Goal: Transaction & Acquisition: Purchase product/service

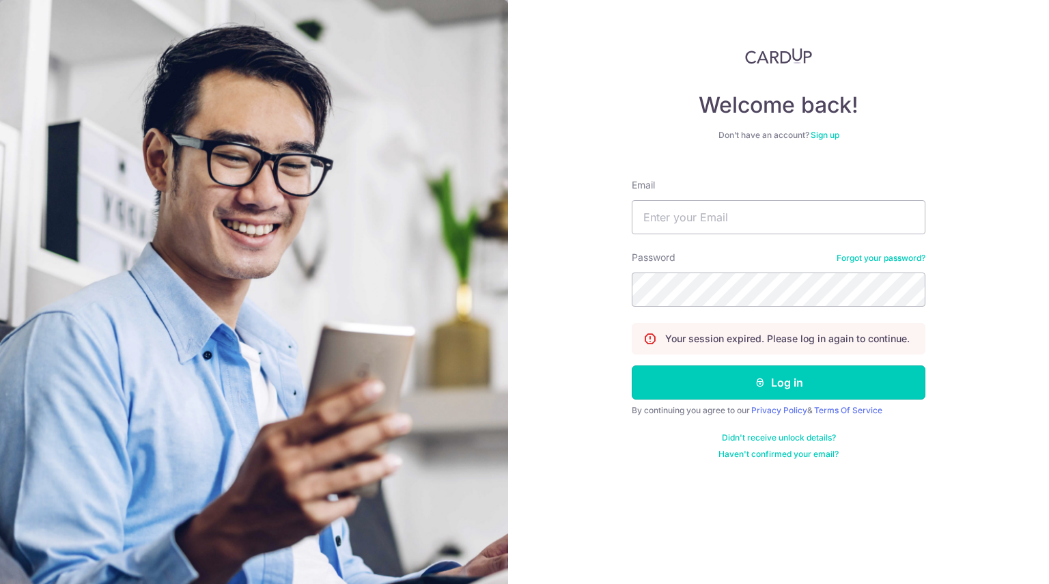
click at [711, 388] on button "Log in" at bounding box center [779, 382] width 294 height 34
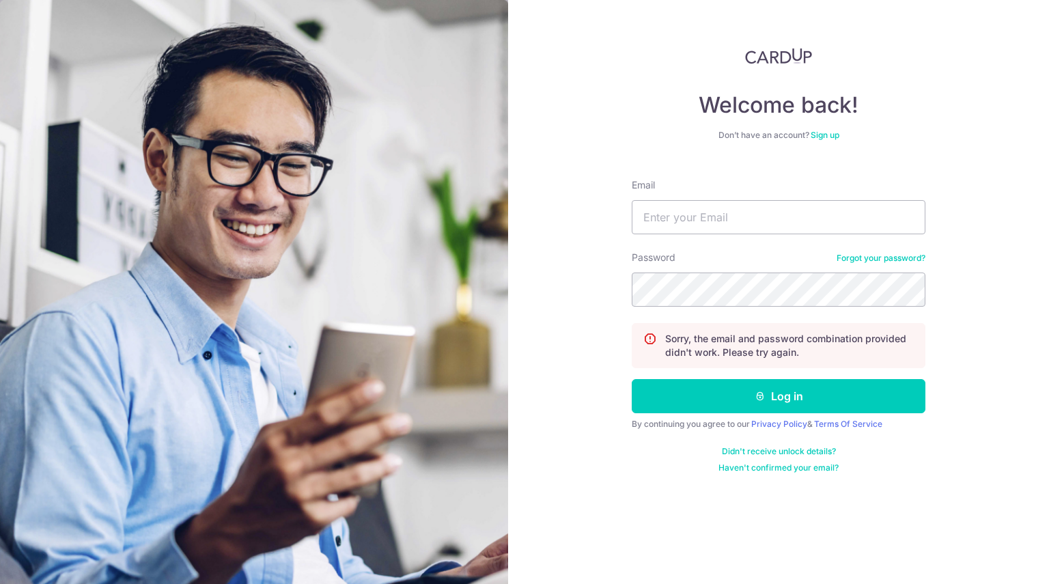
click at [604, 463] on div "Welcome back! Don’t have an account? Sign up Email Password Forgot your passwor…" at bounding box center [778, 292] width 541 height 584
click at [723, 212] on input "Email" at bounding box center [779, 217] width 294 height 34
type input "[PERSON_NAME][EMAIL_ADDRESS][DOMAIN_NAME]"
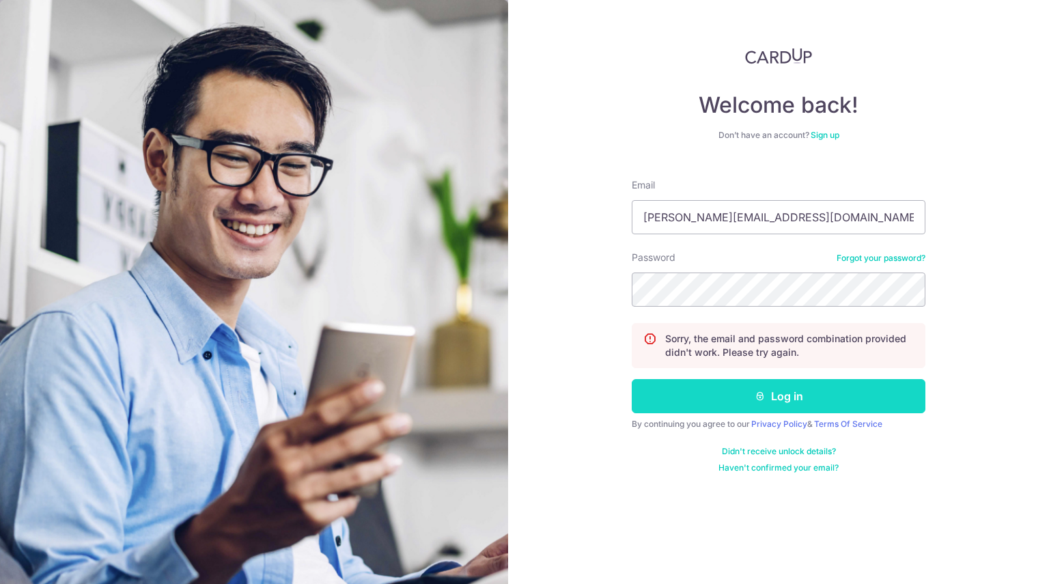
click at [690, 395] on button "Log in" at bounding box center [779, 396] width 294 height 34
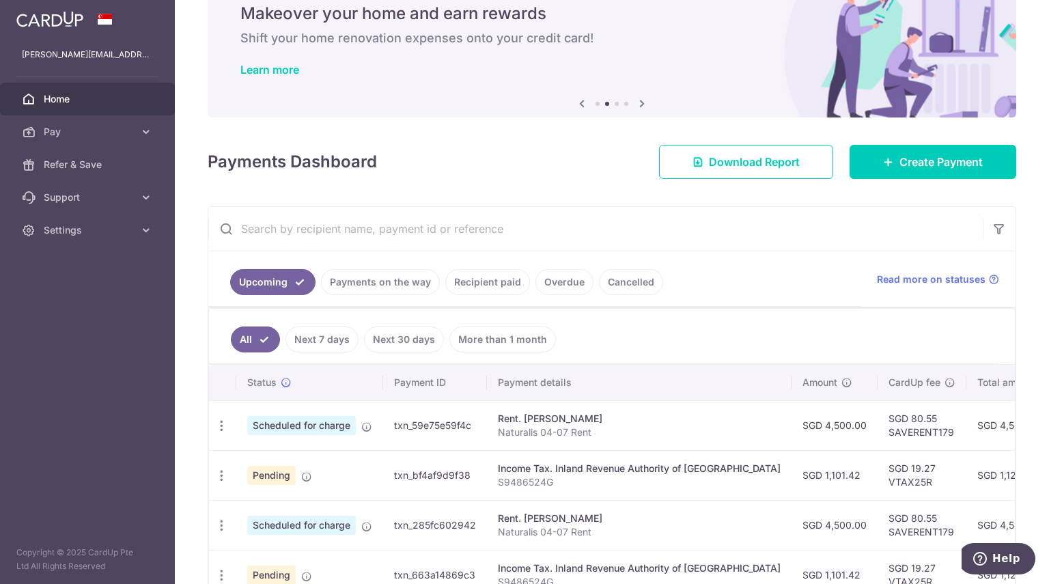
scroll to position [57, 0]
click at [863, 165] on link "Create Payment" at bounding box center [933, 162] width 167 height 34
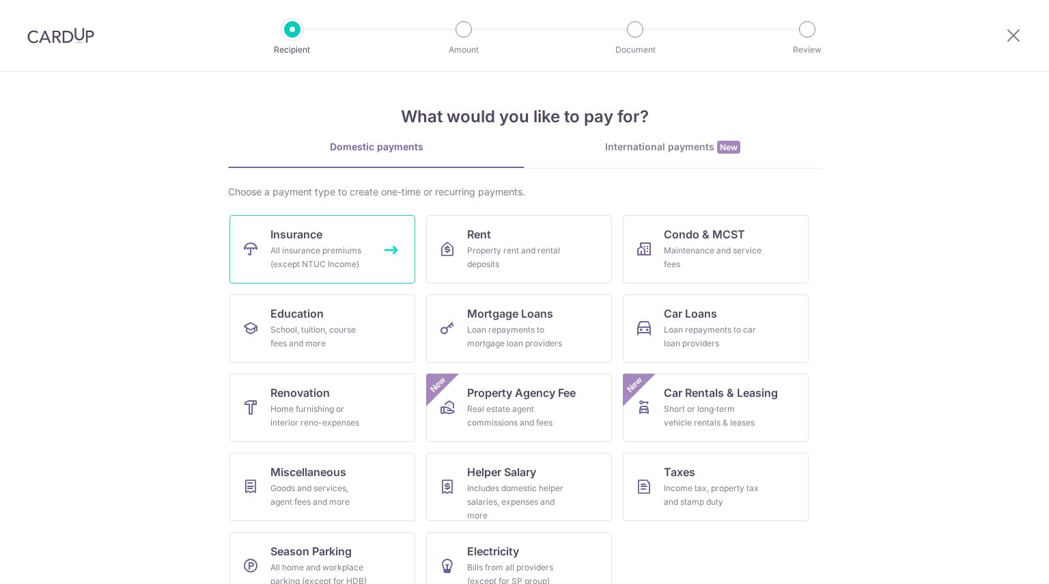
click at [297, 241] on span "Insurance" at bounding box center [296, 234] width 52 height 16
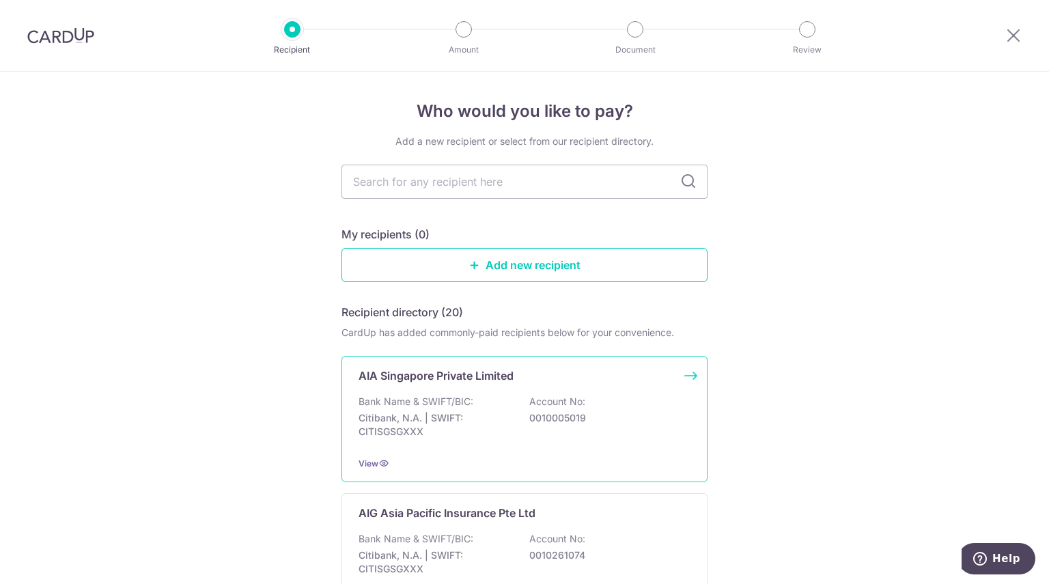
click at [419, 392] on div "AIA Singapore Private Limited Bank Name & SWIFT/BIC: Citibank, N.A. | SWIFT: CI…" at bounding box center [525, 419] width 366 height 126
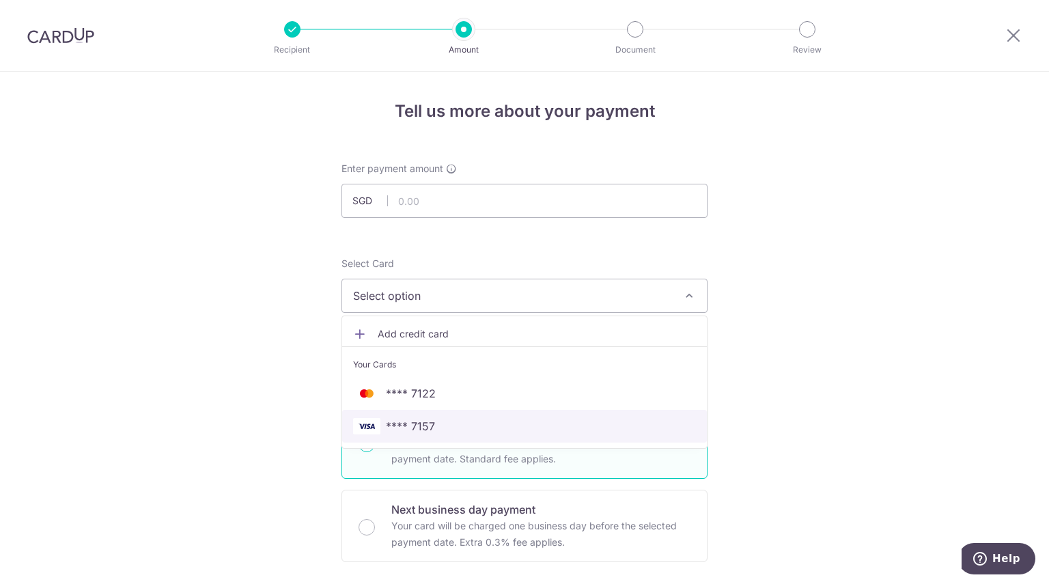
click at [389, 423] on span "**** 7157" at bounding box center [410, 426] width 49 height 16
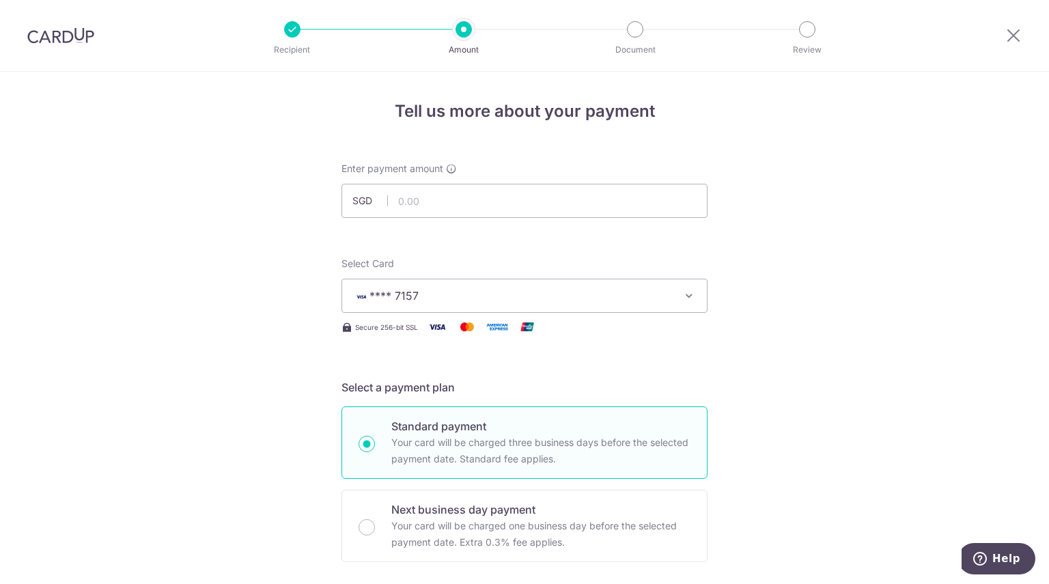
click at [419, 193] on input "text" at bounding box center [525, 201] width 366 height 34
click at [1010, 37] on icon at bounding box center [1013, 35] width 16 height 17
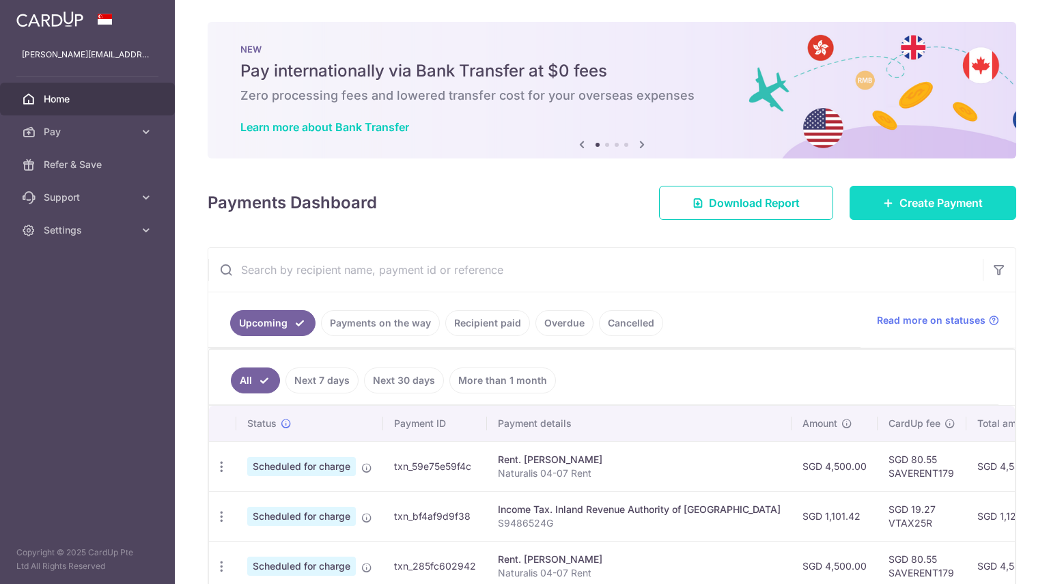
click at [887, 203] on link "Create Payment" at bounding box center [933, 203] width 167 height 34
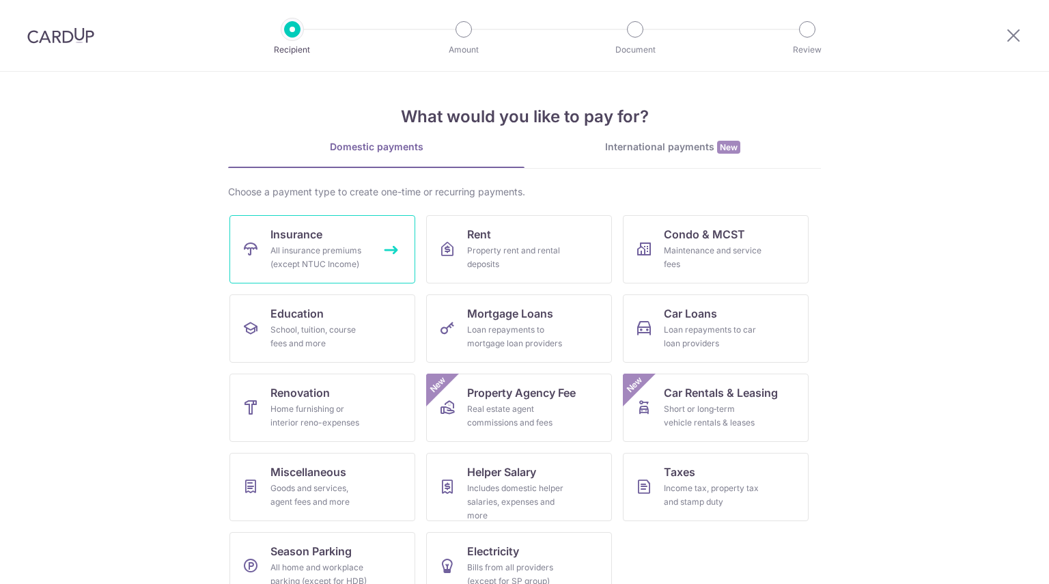
click at [333, 263] on div "All insurance premiums (except NTUC Income)" at bounding box center [319, 257] width 98 height 27
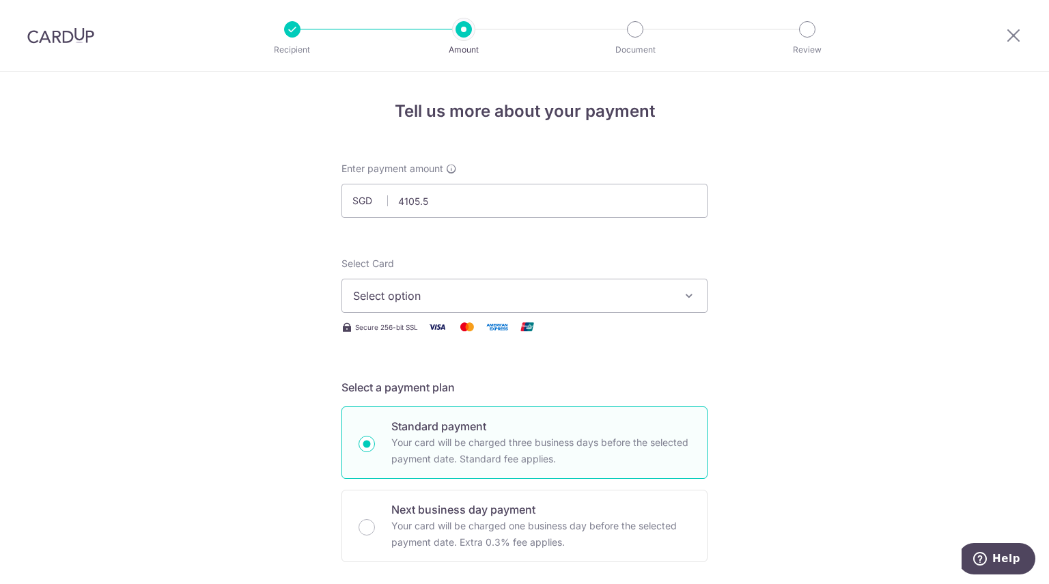
type input "4,105.50"
click at [436, 293] on span "Select option" at bounding box center [512, 296] width 318 height 16
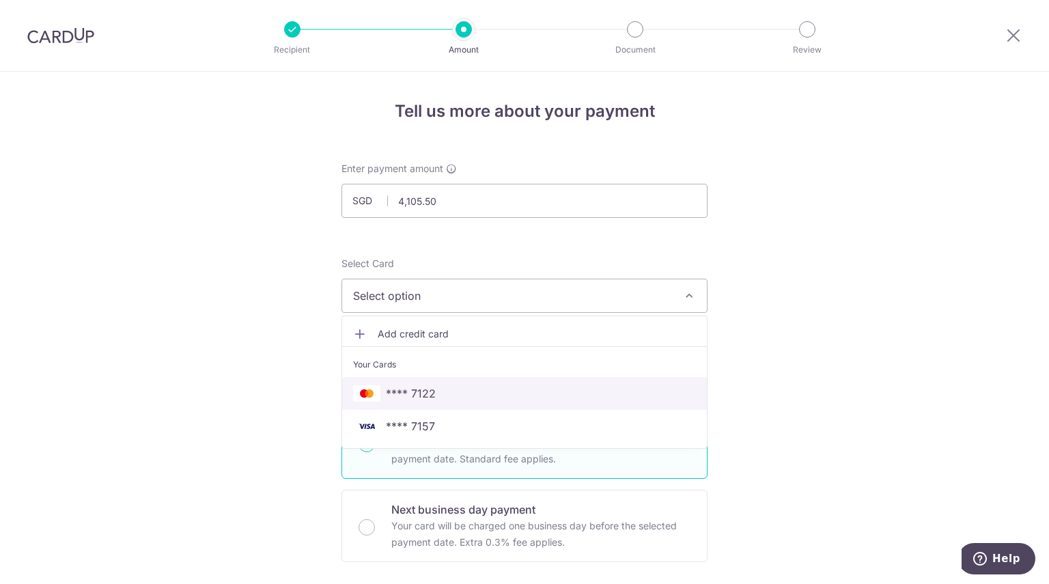
click at [387, 397] on span "**** 7122" at bounding box center [411, 393] width 50 height 16
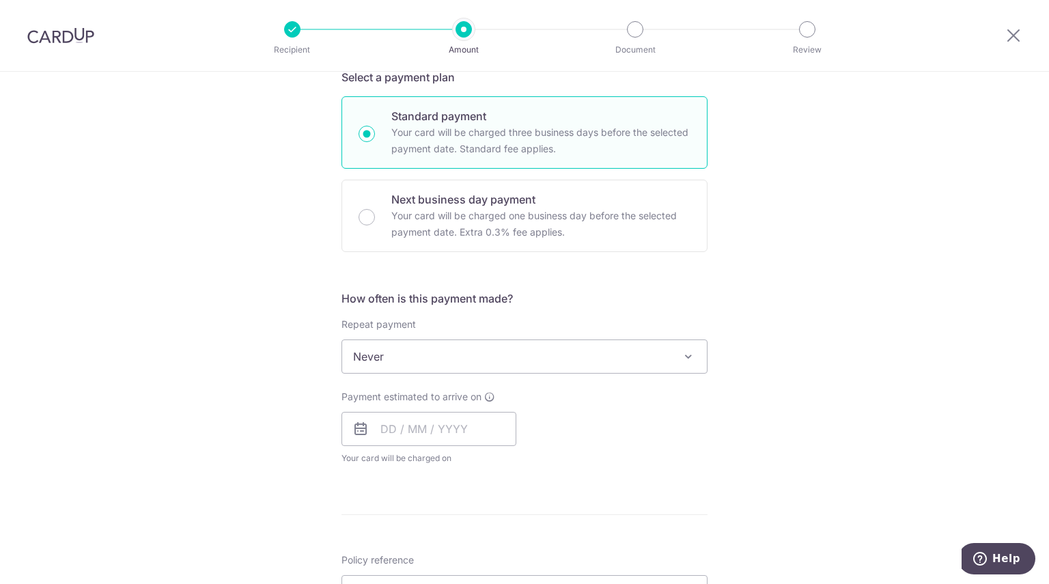
scroll to position [311, 0]
click at [575, 366] on span "Never" at bounding box center [524, 355] width 365 height 33
click at [735, 400] on div "Tell us more about your payment Enter payment amount SGD 4,105.50 4105.50 Selec…" at bounding box center [524, 378] width 1049 height 1236
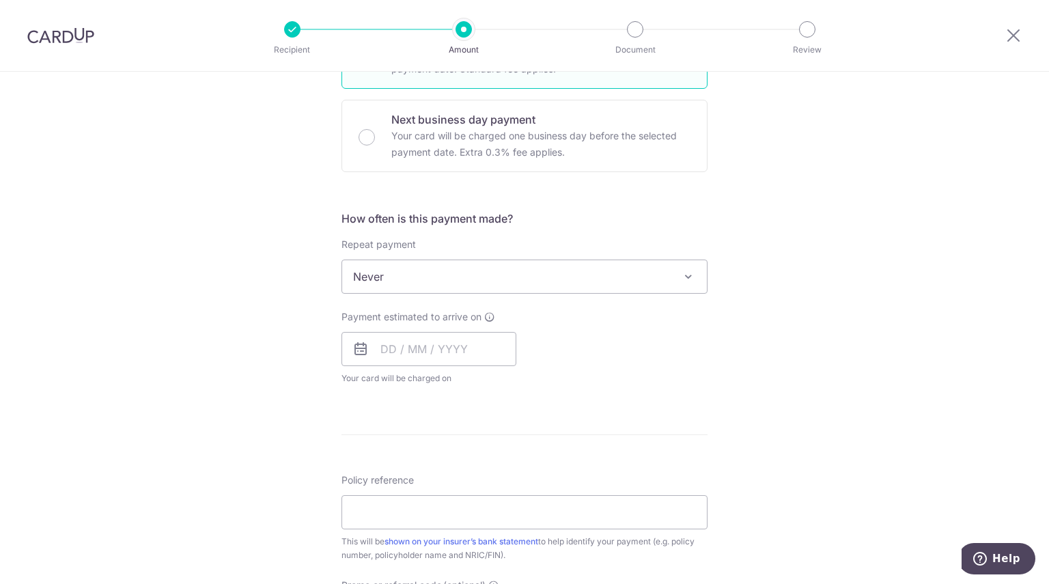
scroll to position [391, 0]
click at [401, 340] on input "text" at bounding box center [429, 348] width 175 height 34
click at [390, 473] on link "6" at bounding box center [397, 473] width 22 height 22
type input "[DATE]"
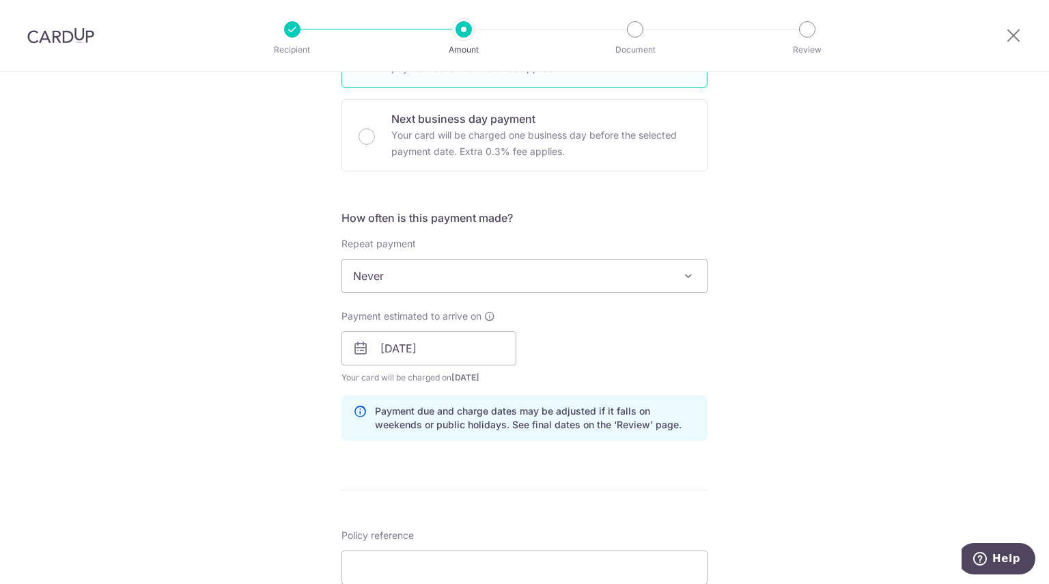
click at [796, 419] on div "Tell us more about your payment Enter payment amount SGD 4,105.50 4105.50 Selec…" at bounding box center [524, 327] width 1049 height 1292
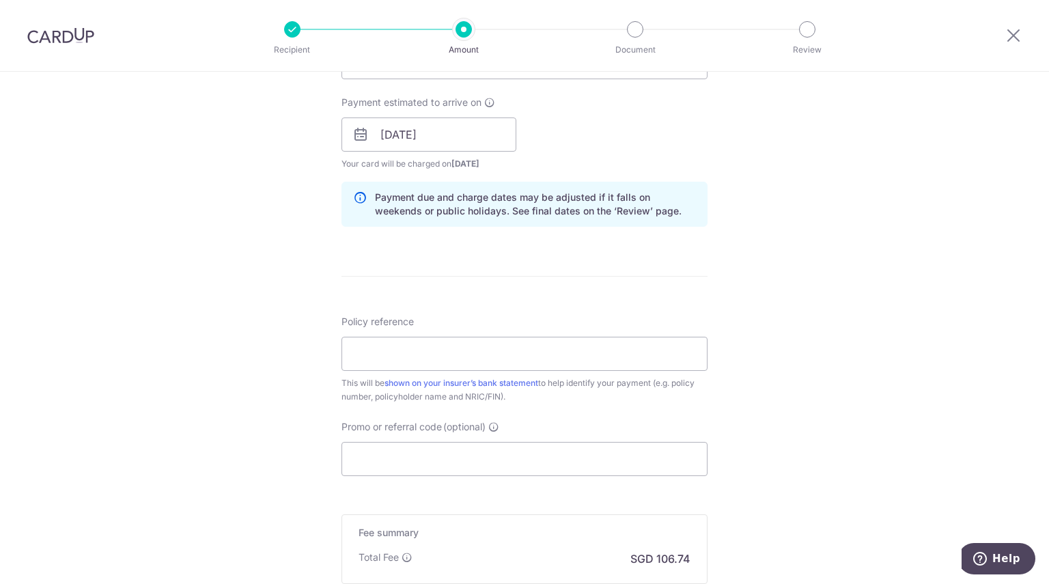
scroll to position [605, 0]
click at [514, 458] on input "Promo or referral code (optional)" at bounding box center [525, 458] width 366 height 34
paste input "OFF225"
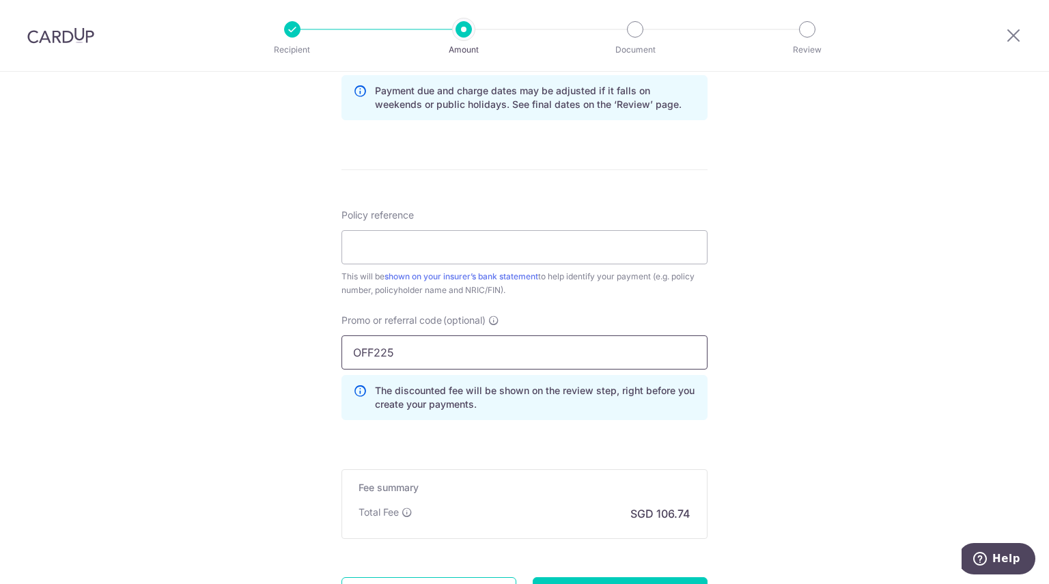
scroll to position [711, 0]
type input "OFF225"
click at [600, 255] on input "Policy reference" at bounding box center [525, 247] width 366 height 34
type input "s"
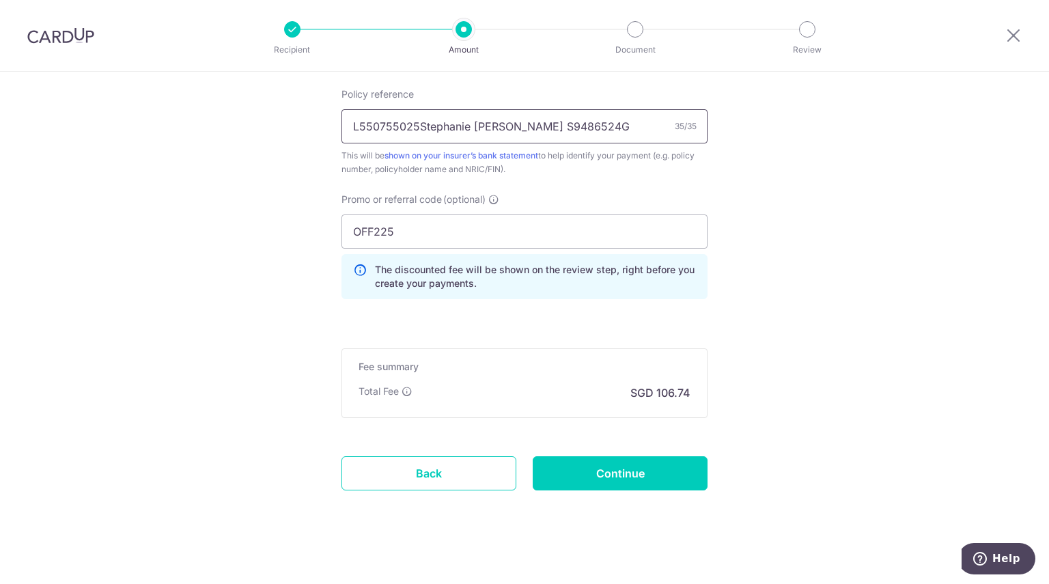
scroll to position [836, 0]
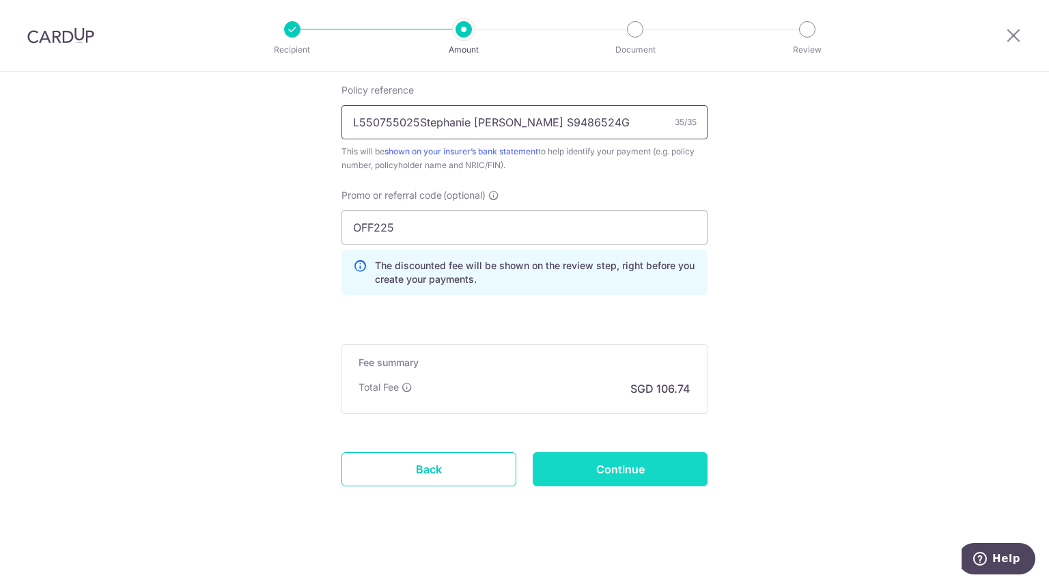
type input "L550755025Stephanie [PERSON_NAME] S9486524G"
click at [653, 476] on input "Continue" at bounding box center [620, 469] width 175 height 34
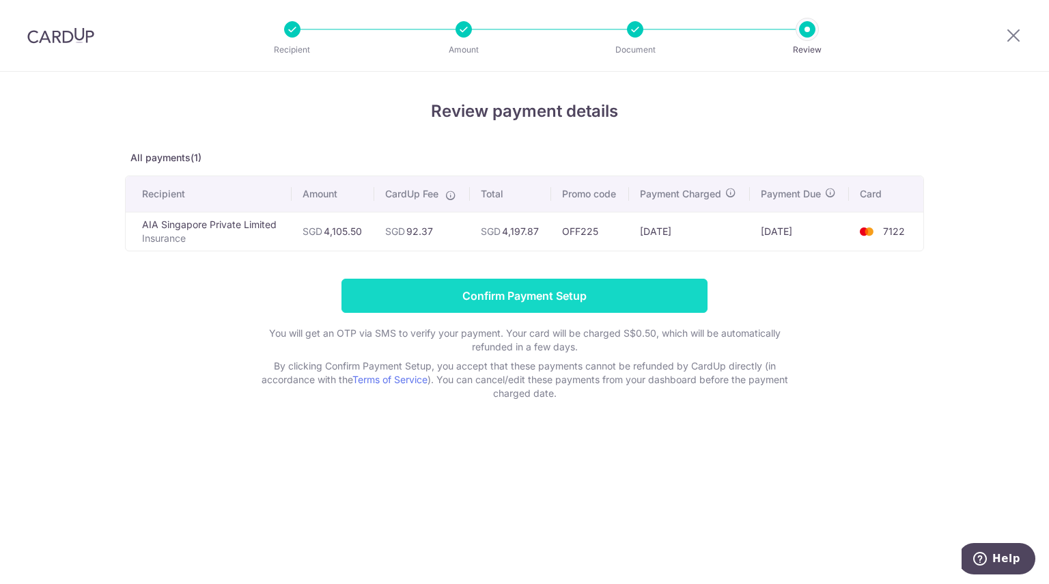
click at [513, 305] on input "Confirm Payment Setup" at bounding box center [525, 296] width 366 height 34
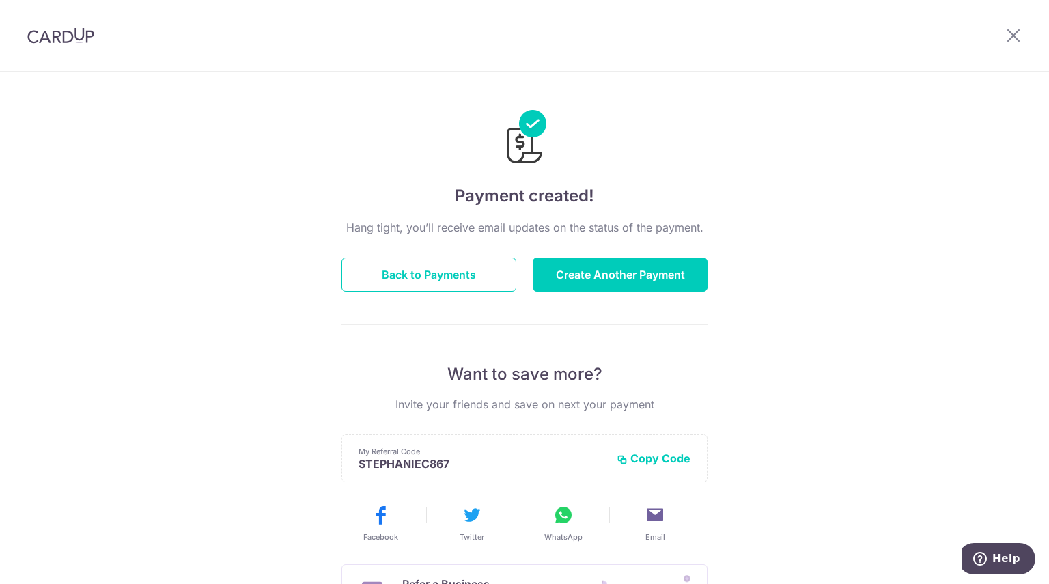
click at [877, 182] on div "Payment created! Hang tight, you’ll receive email updates on the status of the …" at bounding box center [524, 436] width 1049 height 729
click at [1017, 31] on icon at bounding box center [1013, 35] width 16 height 17
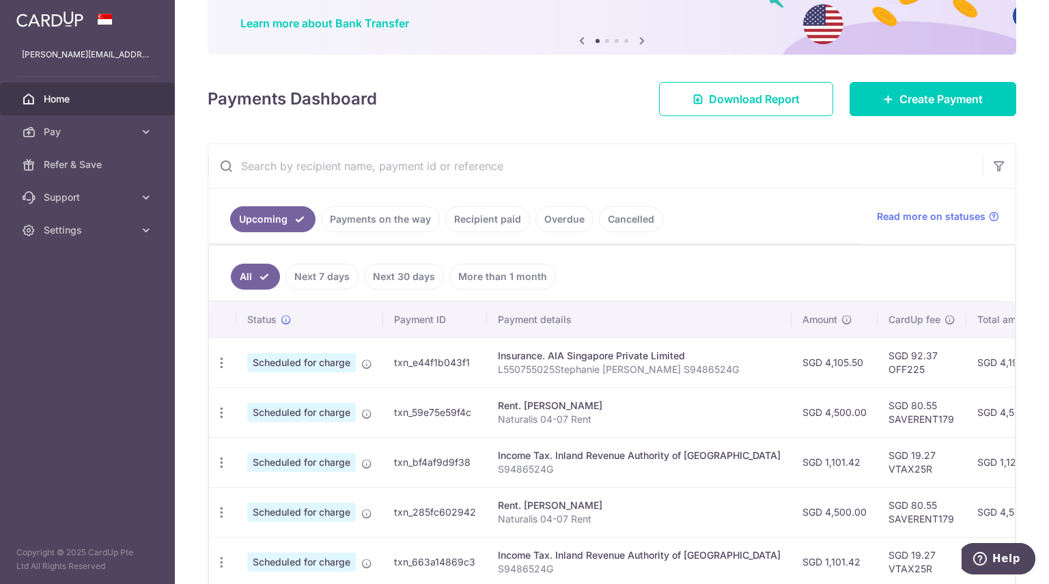
scroll to position [105, 0]
